Goal: Task Accomplishment & Management: Manage account settings

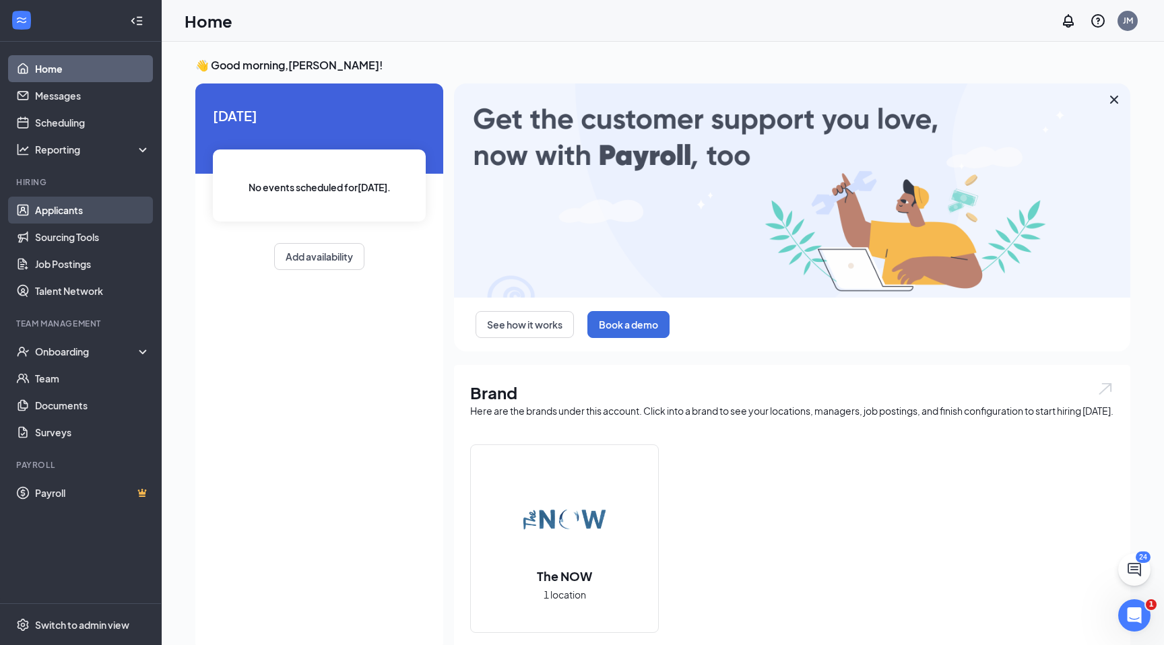
click at [61, 219] on link "Applicants" at bounding box center [92, 210] width 115 height 27
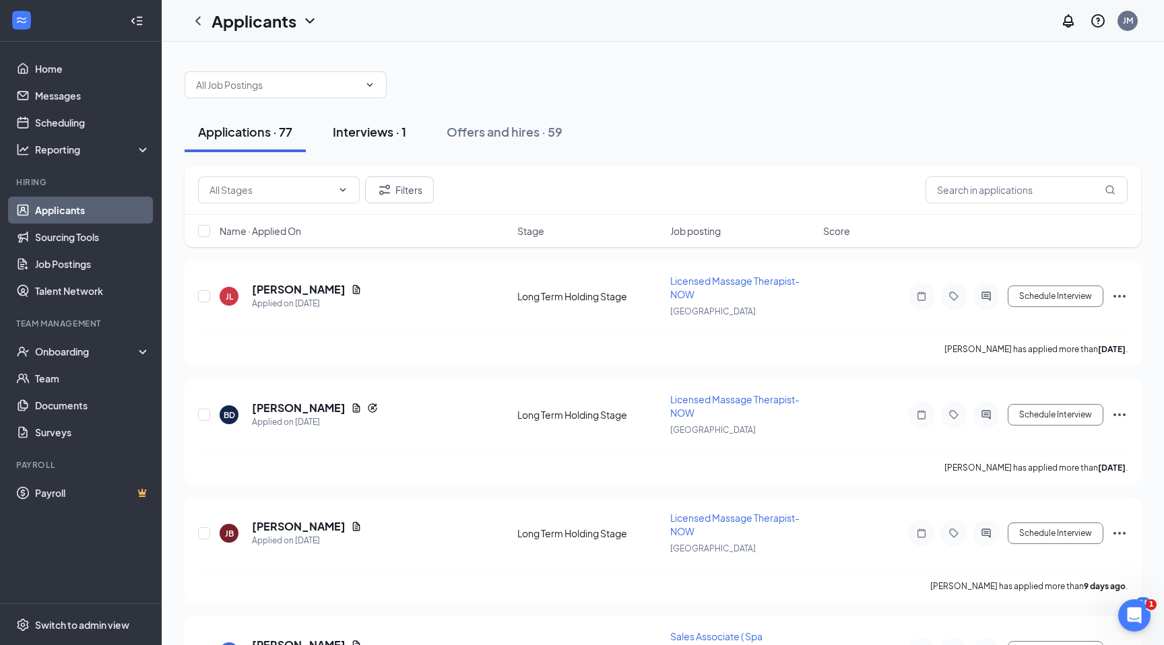
click at [383, 133] on div "Interviews · 1" at bounding box center [369, 131] width 73 height 17
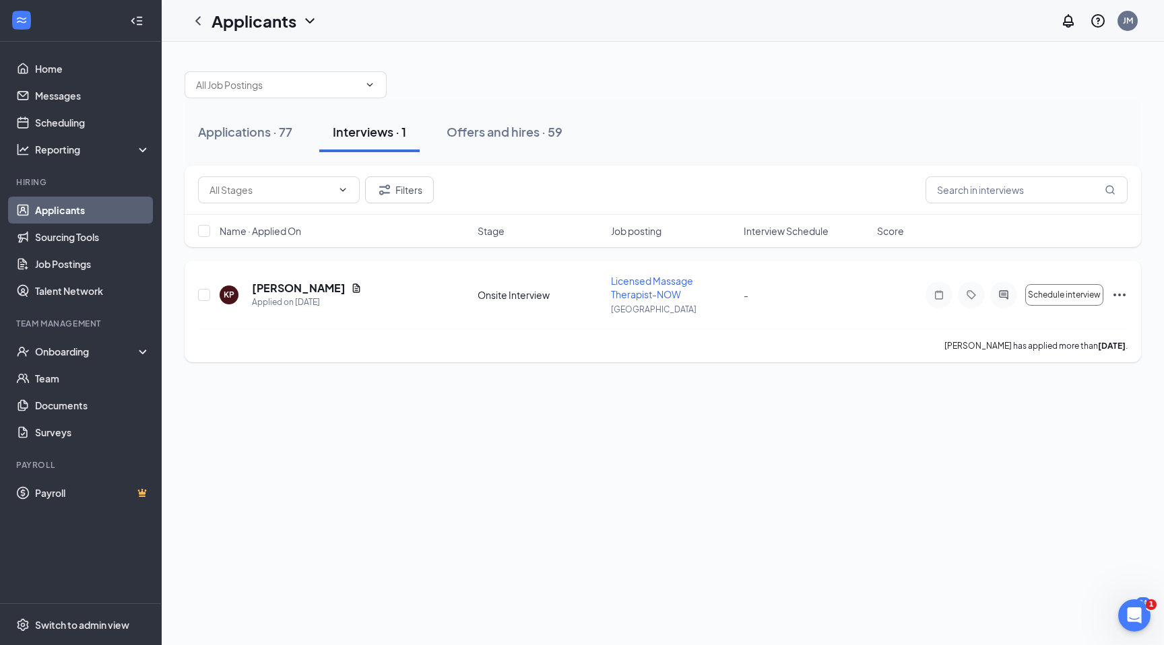
click at [508, 290] on div "Onsite Interview" at bounding box center [540, 294] width 125 height 13
click at [511, 296] on div "Onsite Interview" at bounding box center [540, 294] width 125 height 13
click at [287, 294] on h5 "[PERSON_NAME]" at bounding box center [299, 288] width 94 height 15
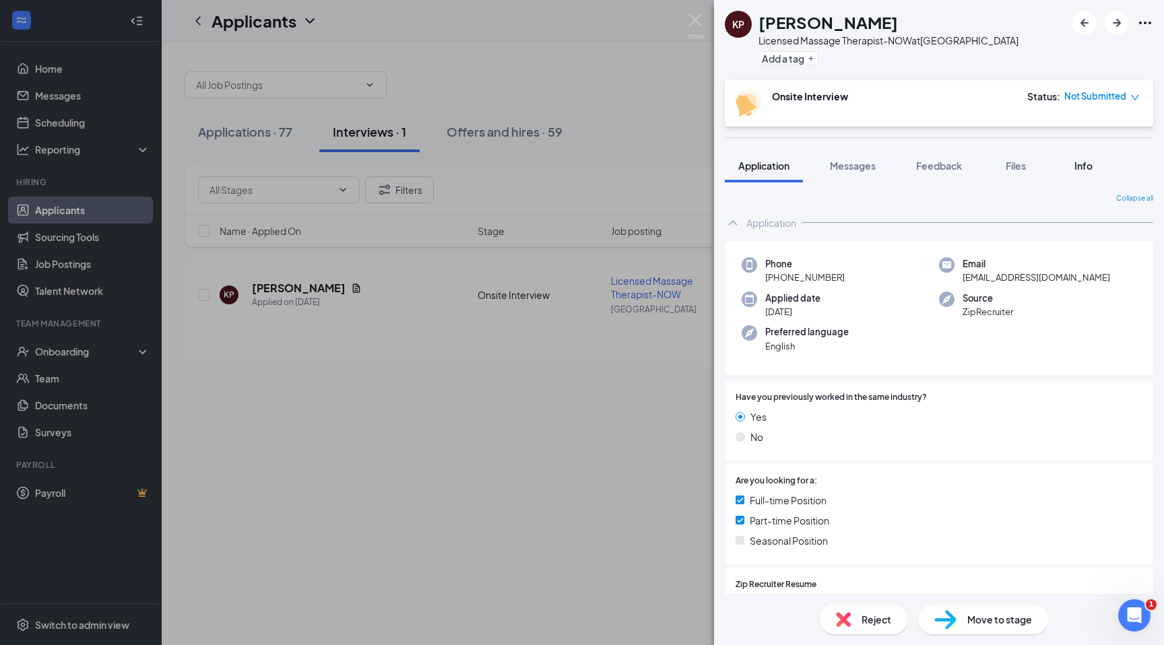
click at [1084, 162] on span "Info" at bounding box center [1083, 166] width 18 height 12
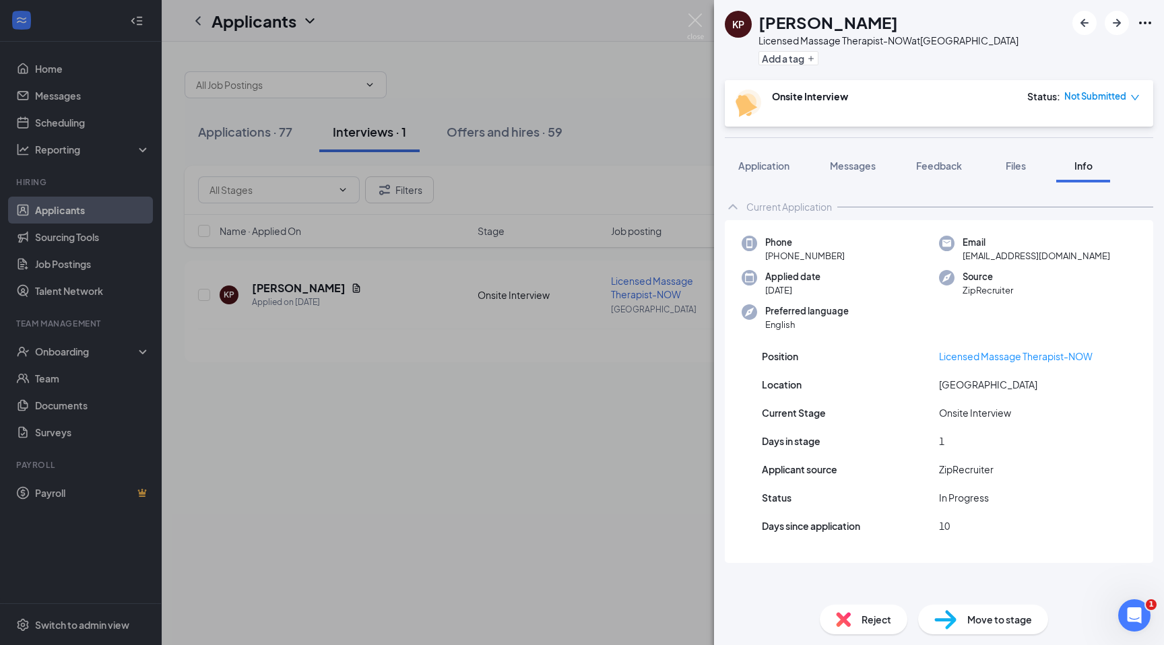
click at [476, 451] on div "KP [PERSON_NAME] Licensed Massage Therapist-NOW at [GEOGRAPHIC_DATA] Add a tag …" at bounding box center [582, 322] width 1164 height 645
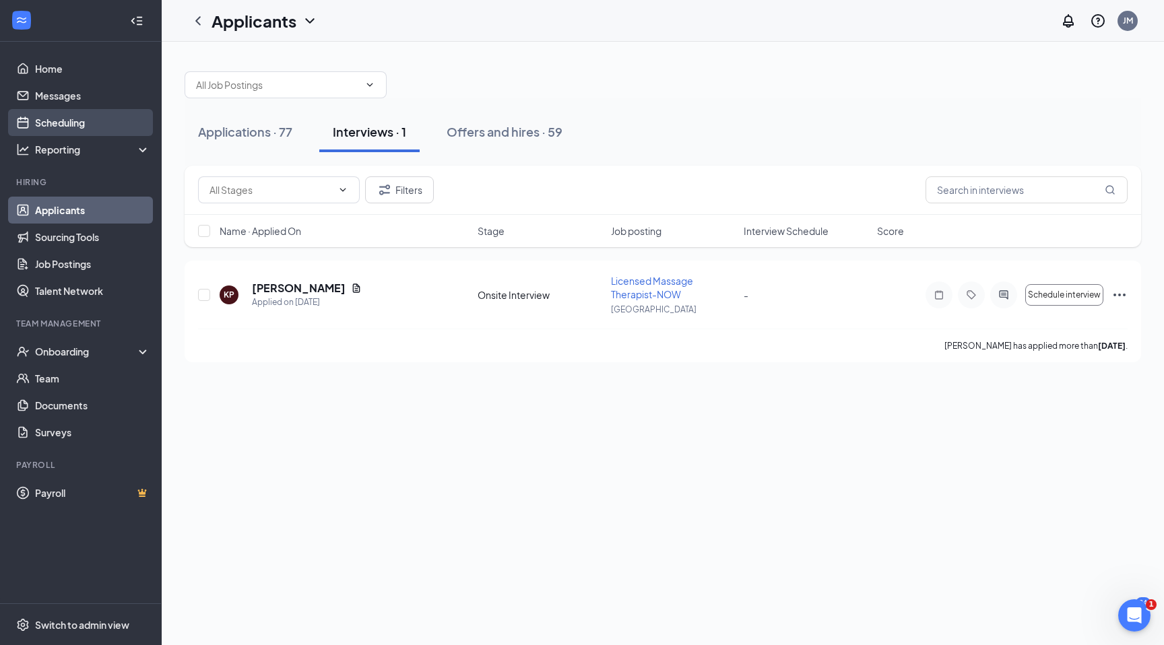
click at [70, 119] on link "Scheduling" at bounding box center [92, 122] width 115 height 27
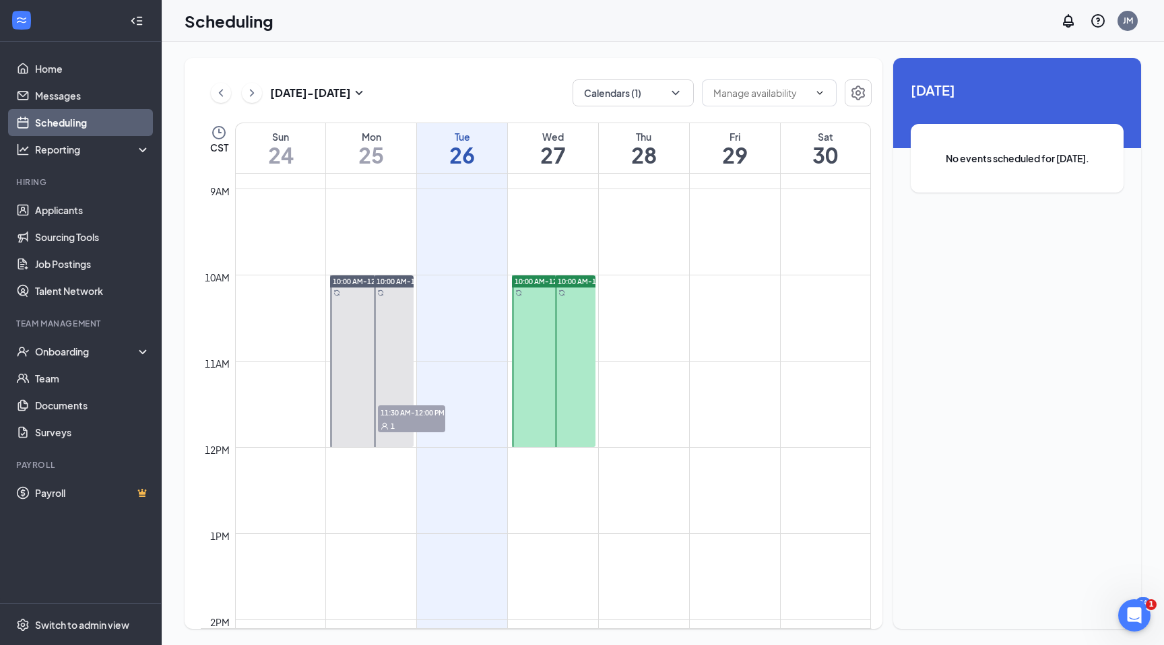
scroll to position [760, 0]
click at [569, 406] on div at bounding box center [575, 362] width 40 height 172
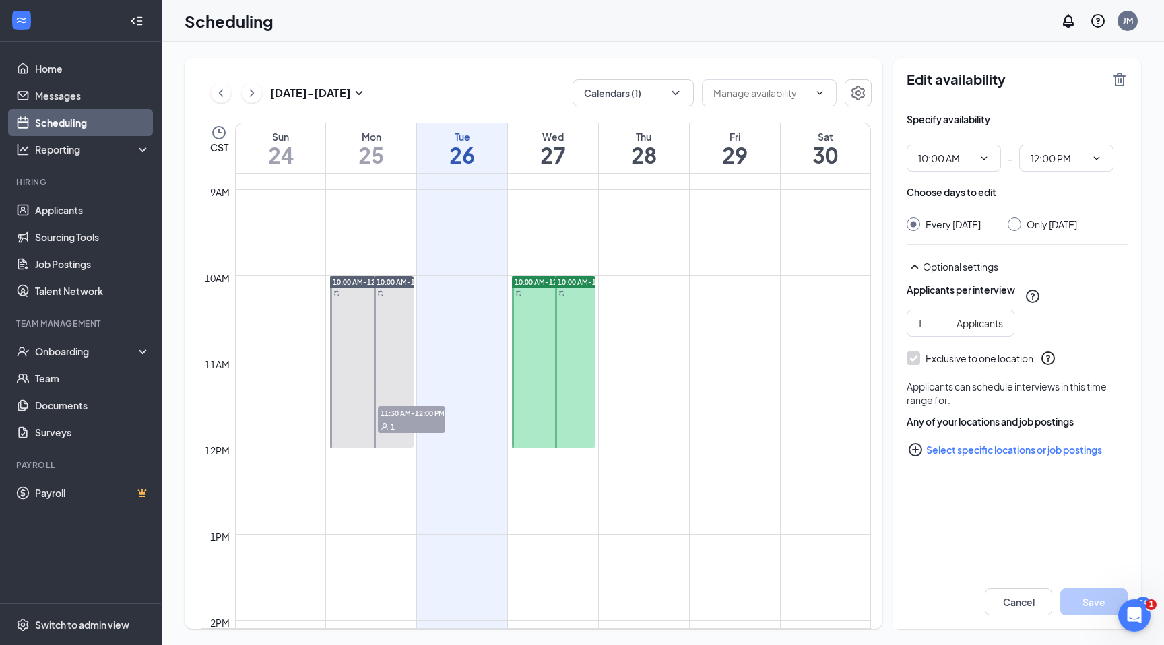
click at [703, 331] on td at bounding box center [553, 330] width 636 height 22
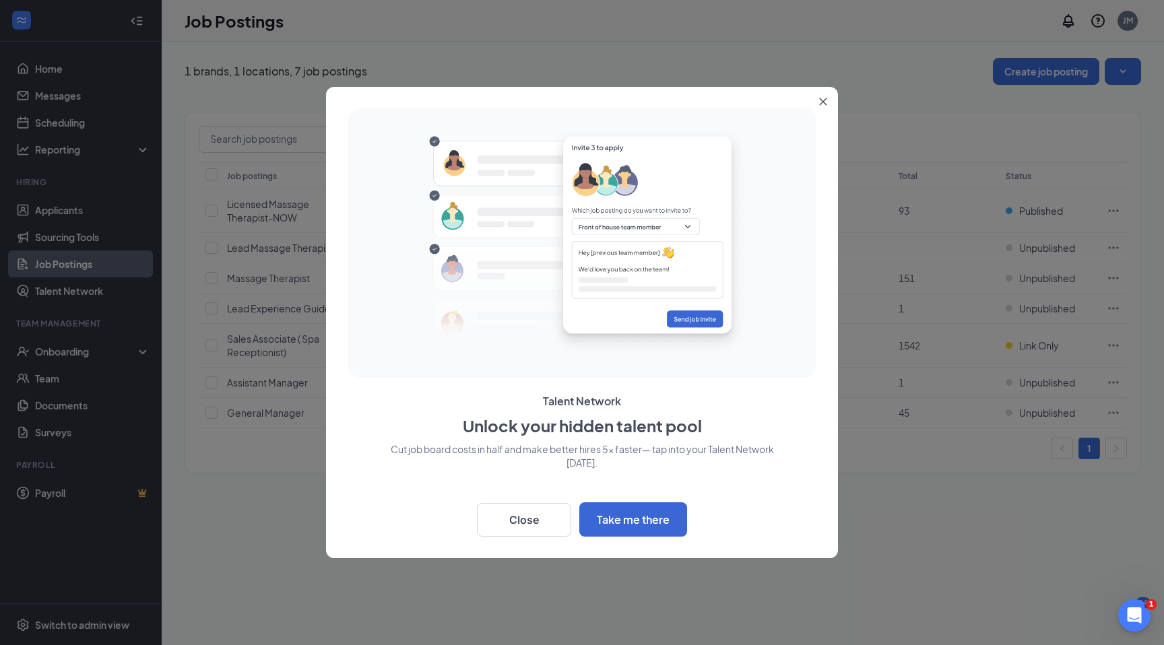
click at [822, 107] on button "Close" at bounding box center [826, 99] width 24 height 24
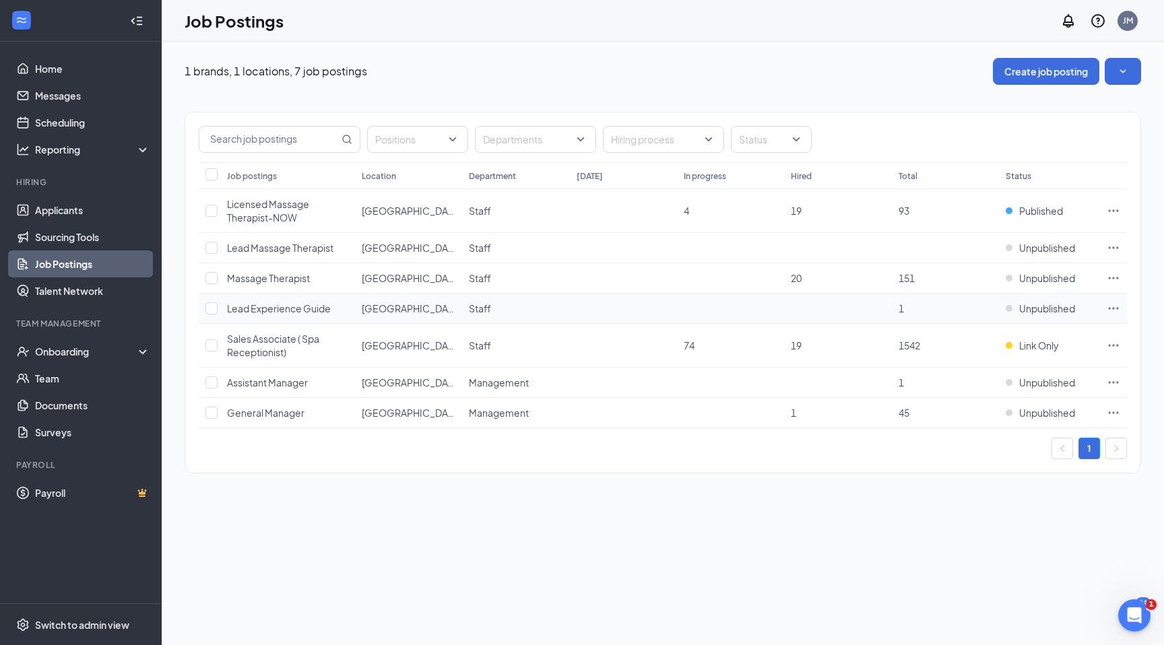
click at [253, 305] on span "Lead Experience Guide" at bounding box center [279, 308] width 104 height 12
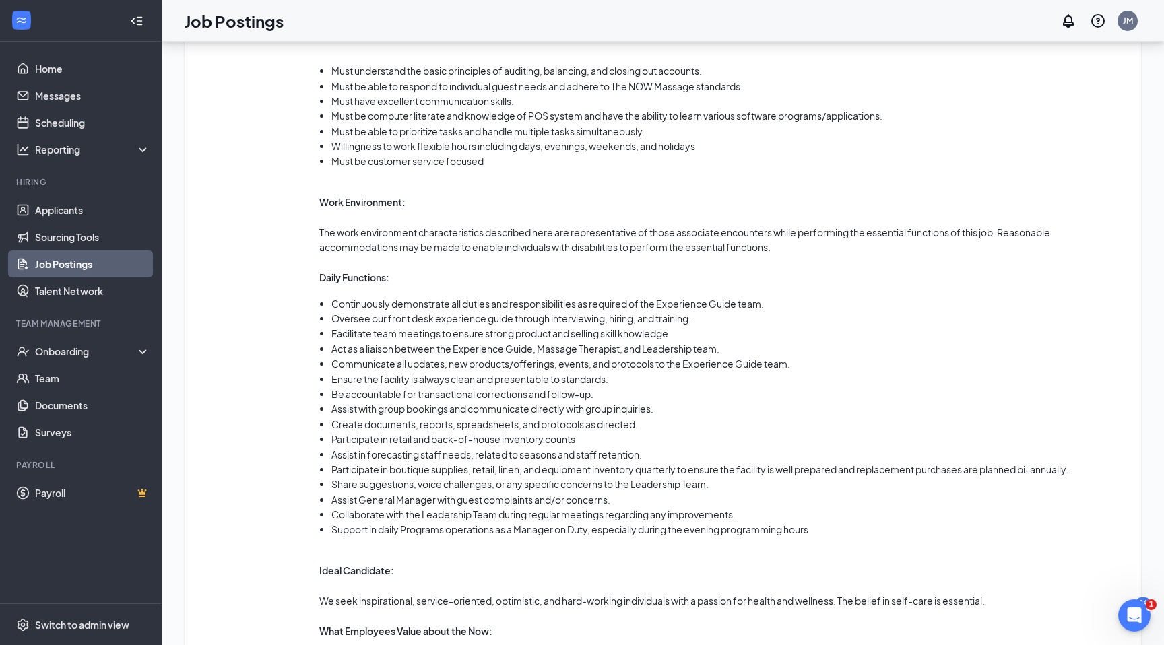
scroll to position [774, 0]
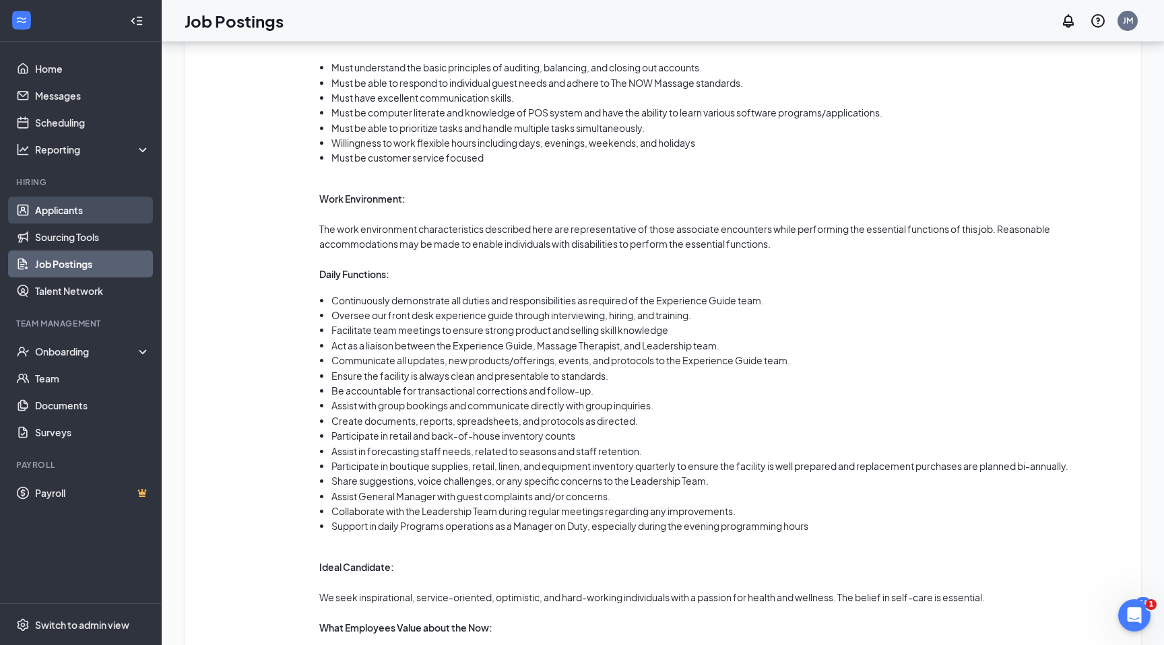
click at [73, 207] on link "Applicants" at bounding box center [92, 210] width 115 height 27
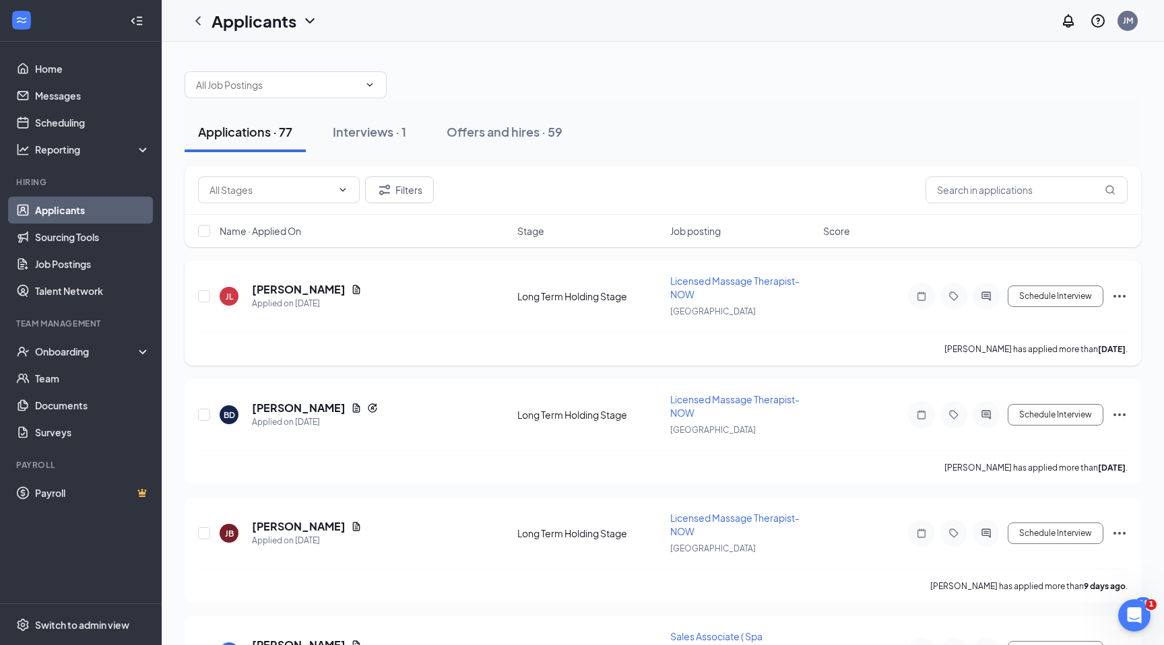
click at [749, 277] on span "Licensed Massage Therapist-NOW" at bounding box center [734, 288] width 129 height 26
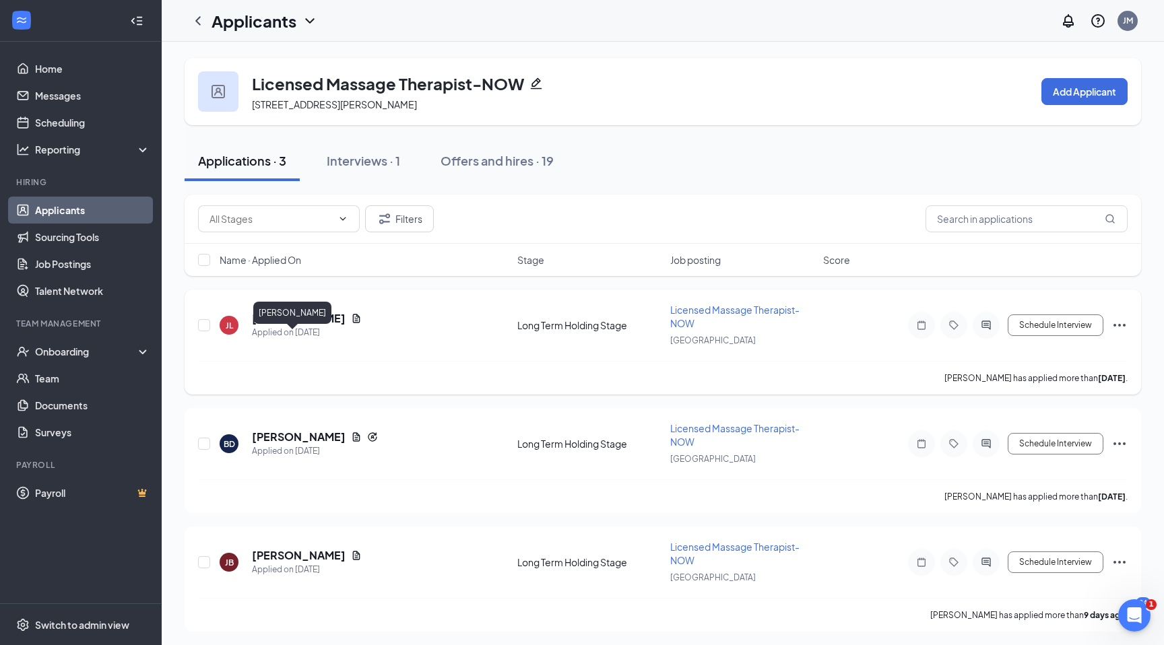
click at [288, 326] on h5 "[PERSON_NAME]" at bounding box center [299, 318] width 94 height 15
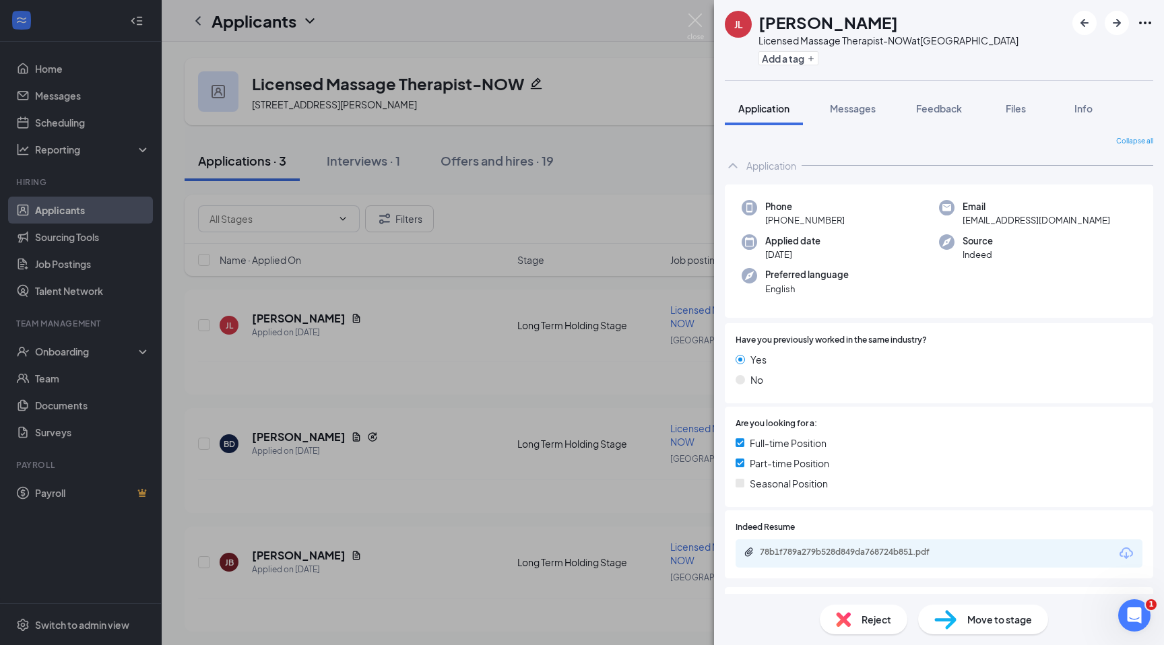
click at [827, 541] on div "78b1f789a279b528d849da768724b851.pdf" at bounding box center [939, 554] width 407 height 28
click at [820, 553] on div "78b1f789a279b528d849da768724b851.pdf" at bounding box center [854, 552] width 189 height 11
click at [988, 602] on div "Reject Move to stage" at bounding box center [939, 619] width 450 height 51
click at [983, 622] on span "Move to stage" at bounding box center [999, 619] width 65 height 15
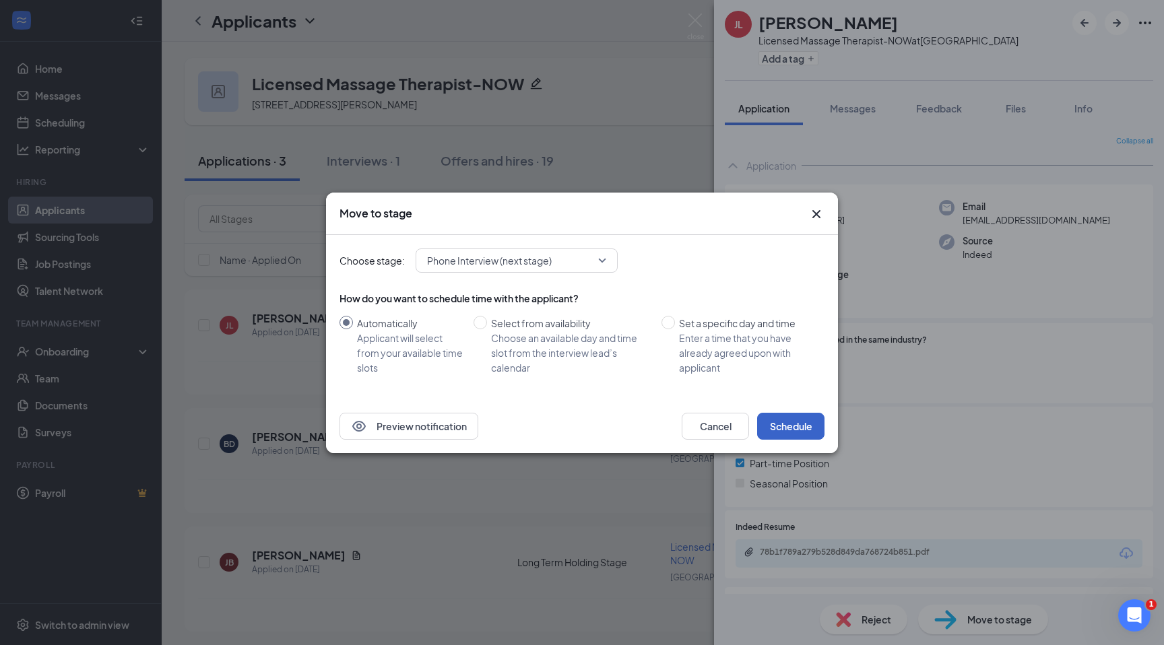
click at [776, 422] on button "Schedule" at bounding box center [790, 426] width 67 height 27
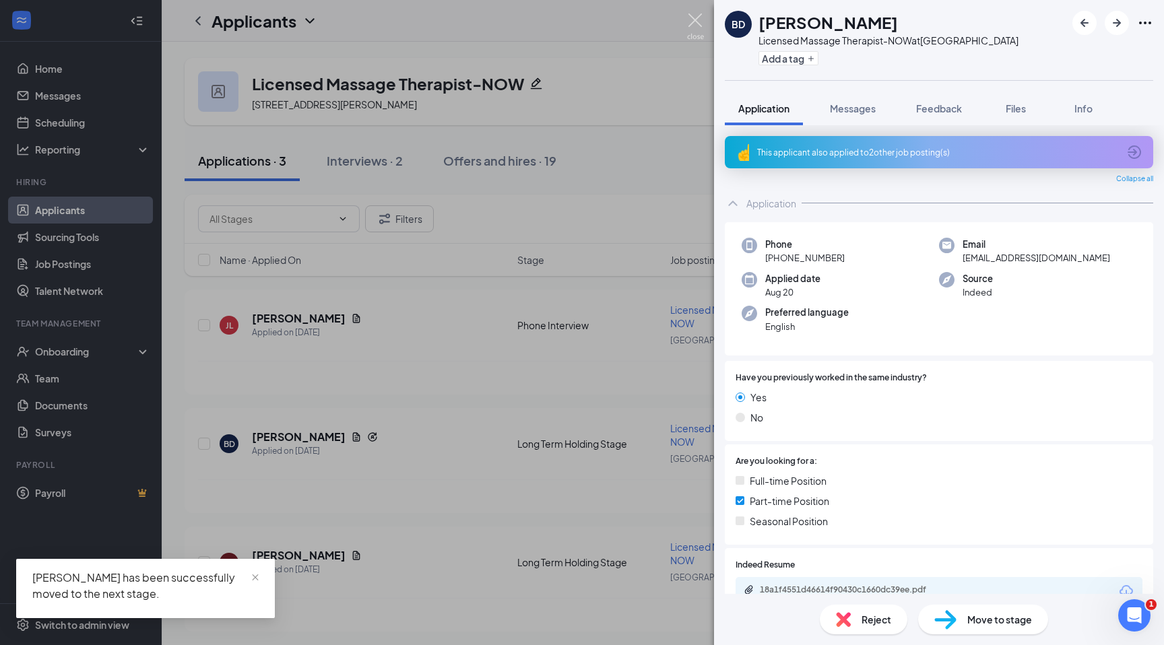
click at [693, 24] on img at bounding box center [695, 26] width 17 height 26
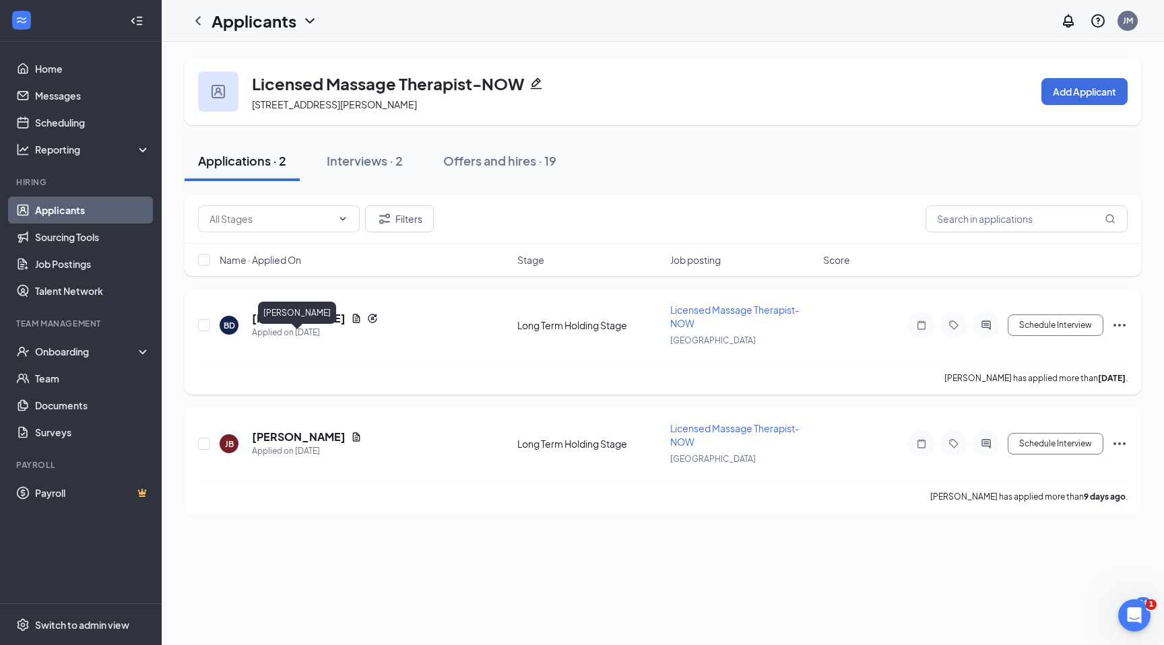
click at [316, 326] on h5 "[PERSON_NAME]" at bounding box center [299, 318] width 94 height 15
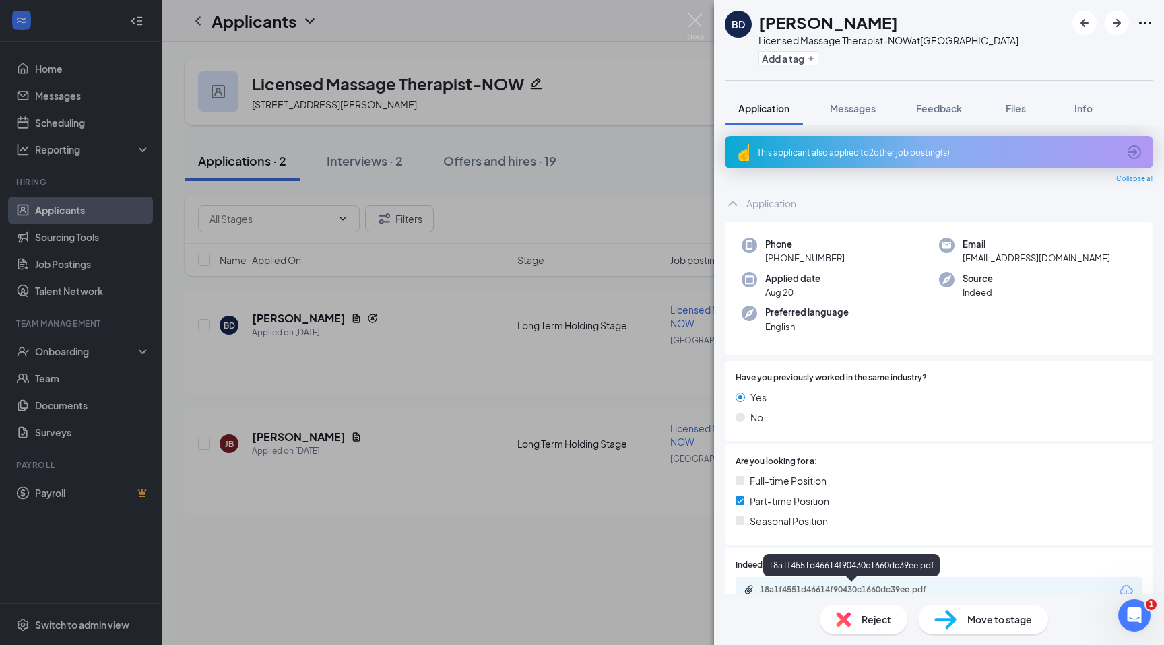
click at [861, 585] on div "18a1f4551d46614f90430c1660dc39ee.pdf" at bounding box center [854, 590] width 189 height 11
click at [977, 622] on span "Move to stage" at bounding box center [999, 619] width 65 height 15
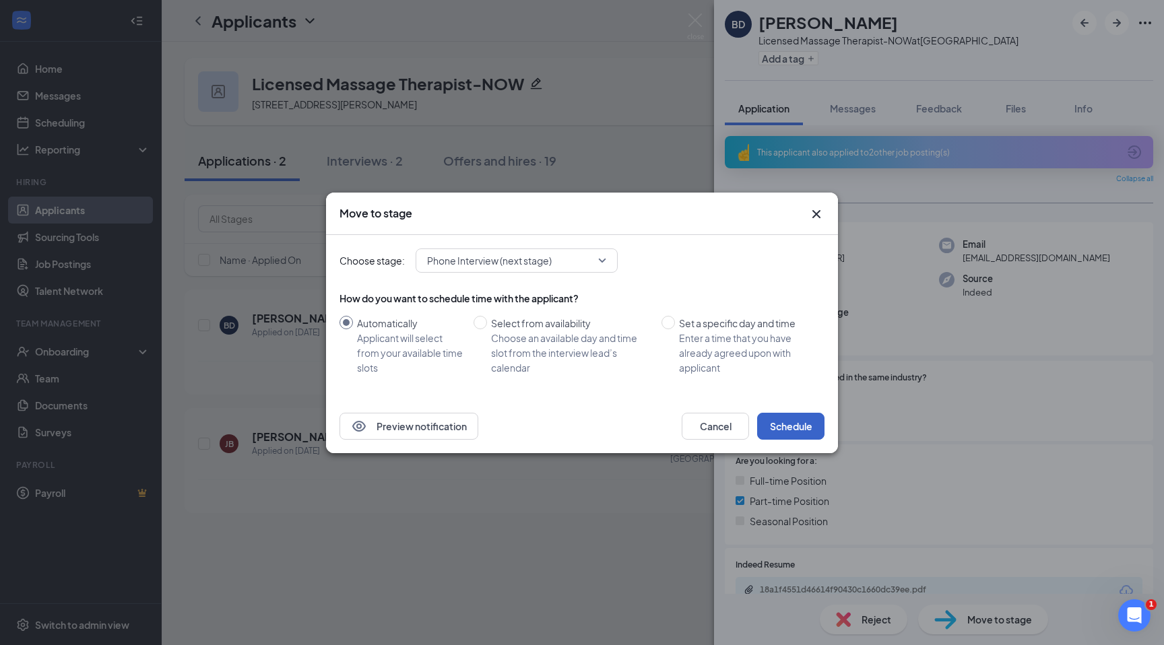
click at [785, 428] on button "Schedule" at bounding box center [790, 426] width 67 height 27
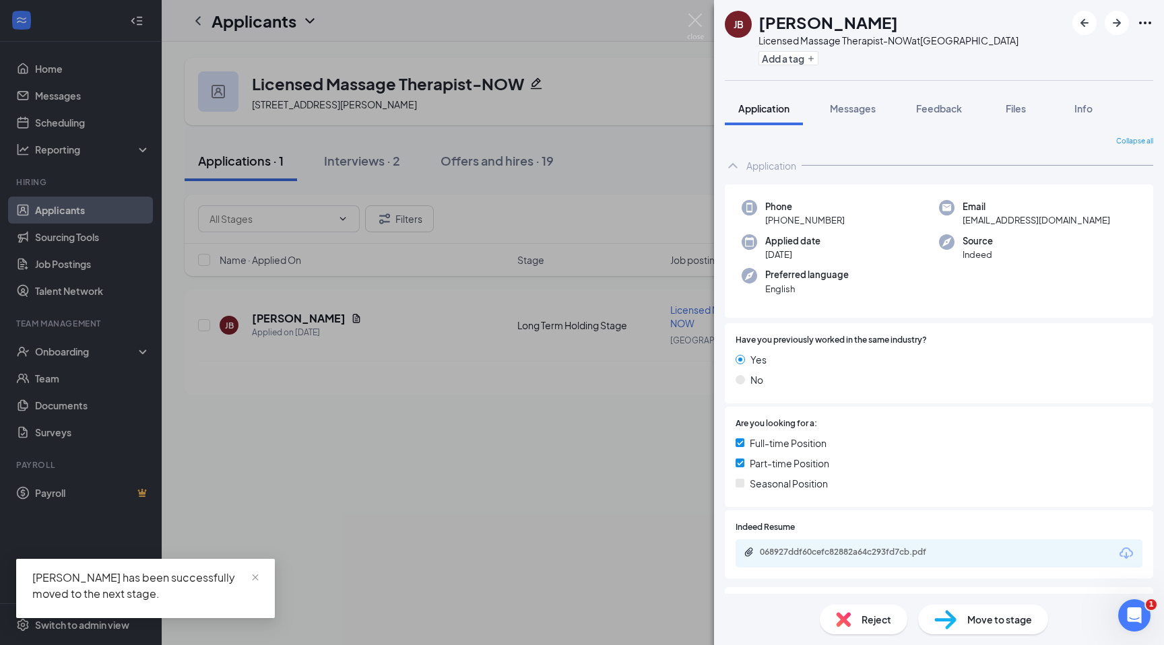
click at [422, 456] on div "JB James Berry Licensed Massage Therapist-NOW at New Orleans Add a tag Applicat…" at bounding box center [582, 322] width 1164 height 645
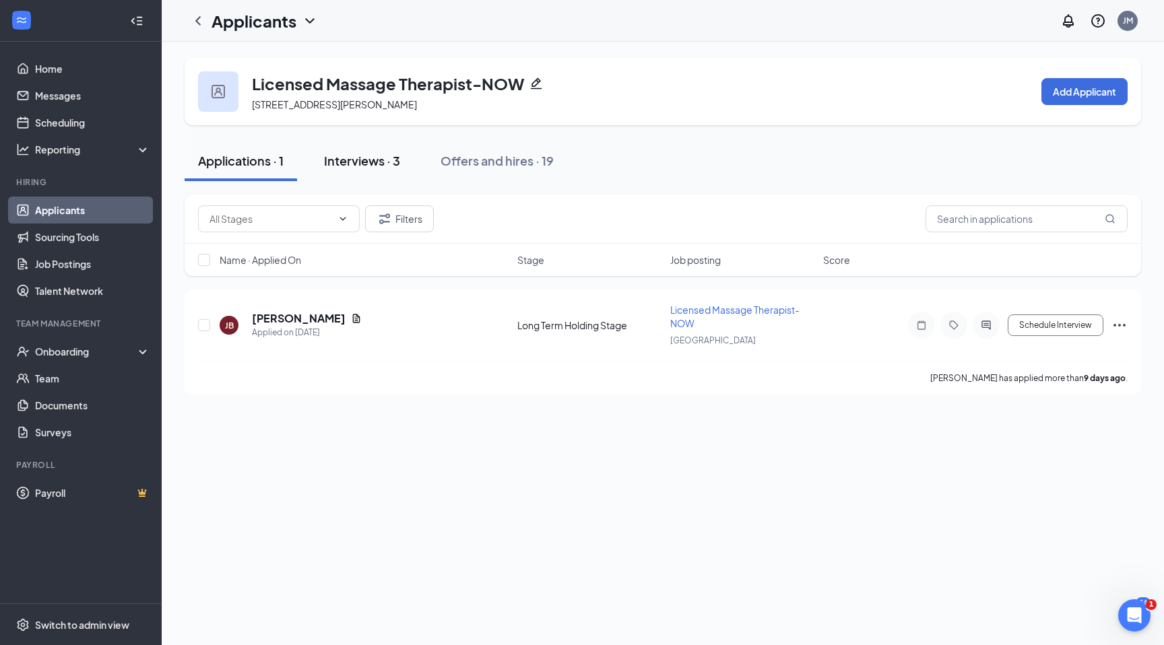
click at [348, 181] on button "Interviews · 3" at bounding box center [362, 161] width 103 height 40
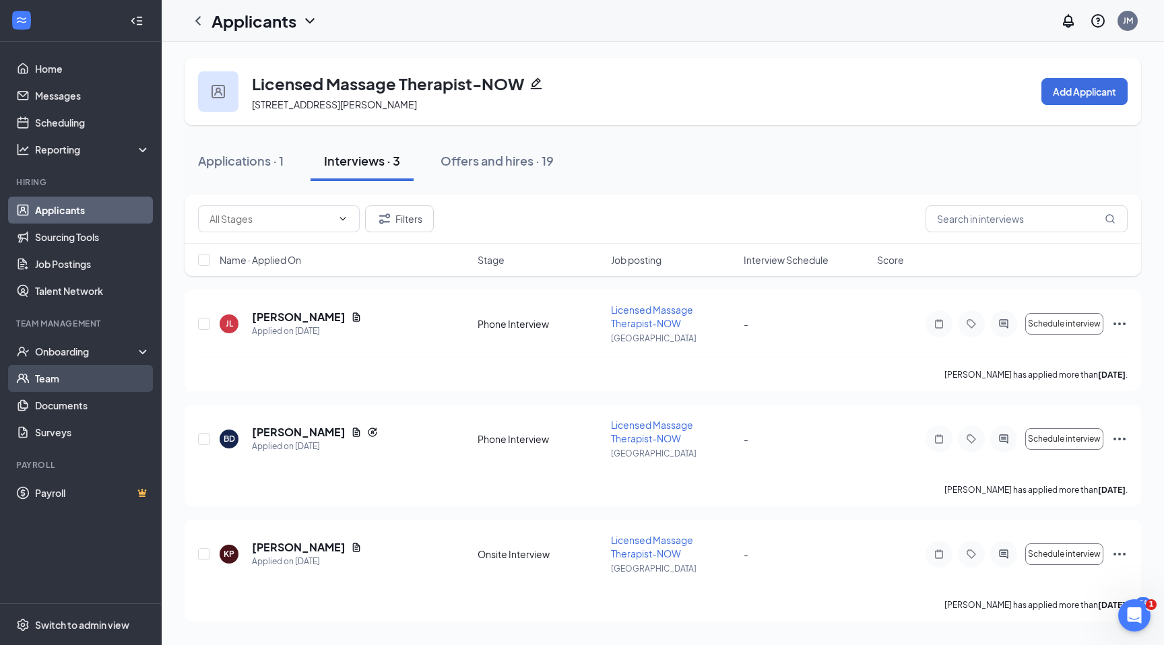
click at [46, 385] on link "Team" at bounding box center [92, 378] width 115 height 27
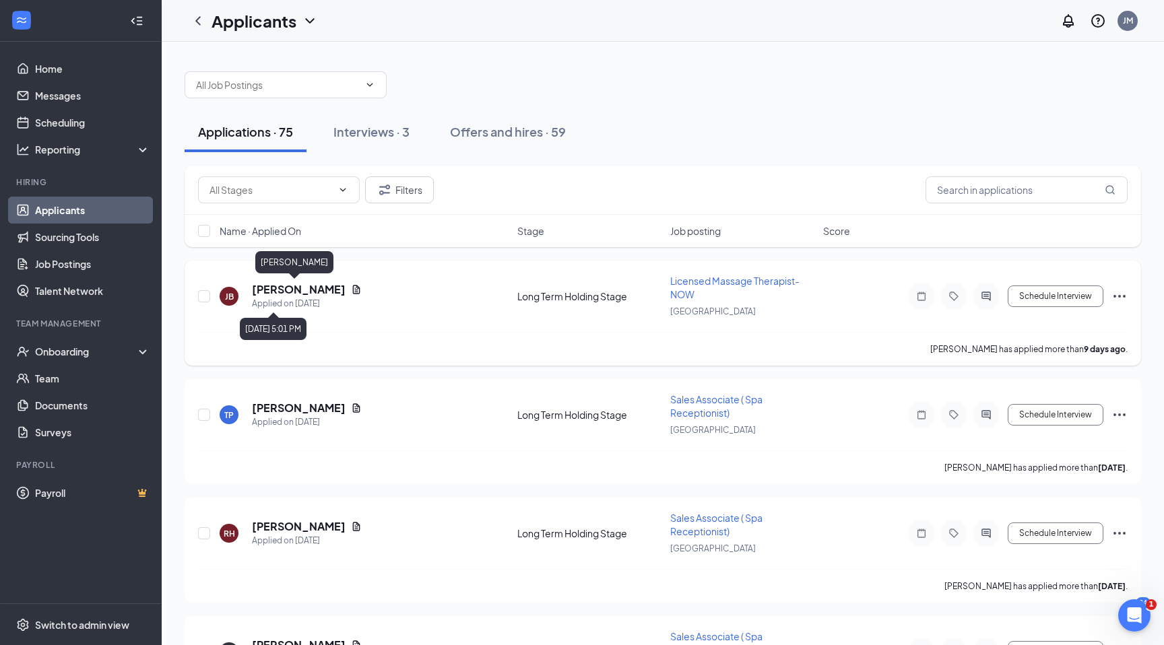
click at [286, 288] on h5 "[PERSON_NAME]" at bounding box center [299, 289] width 94 height 15
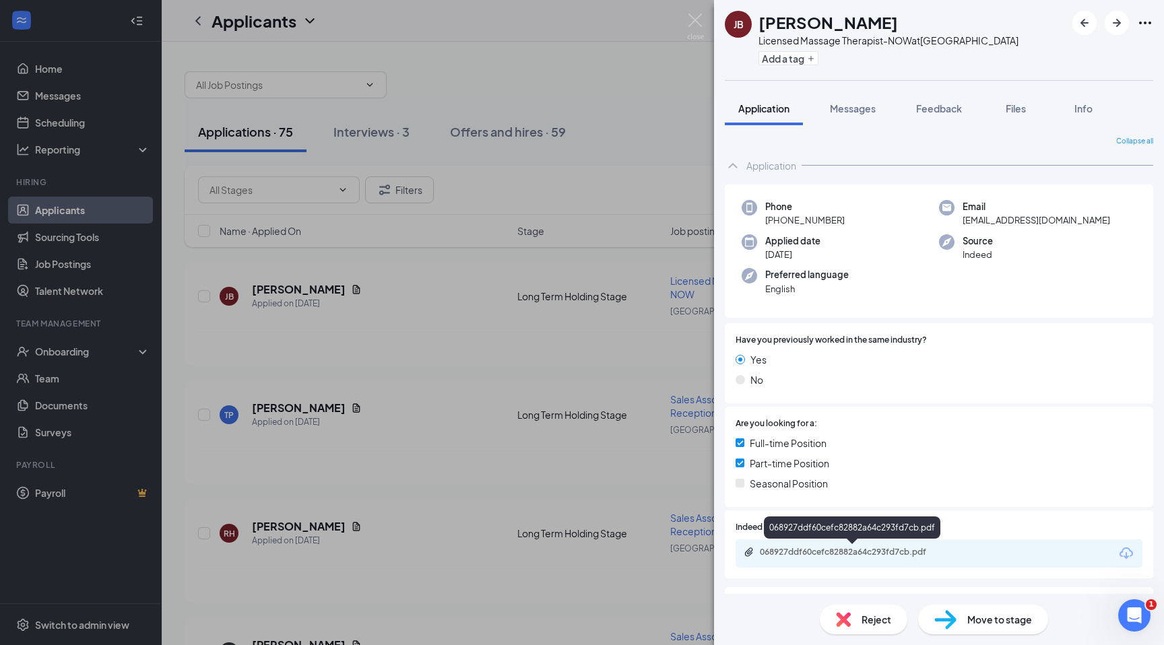
click at [798, 550] on div "068927ddf60cefc82882a64c293fd7cb.pdf" at bounding box center [854, 552] width 189 height 11
